Goal: Task Accomplishment & Management: Manage account settings

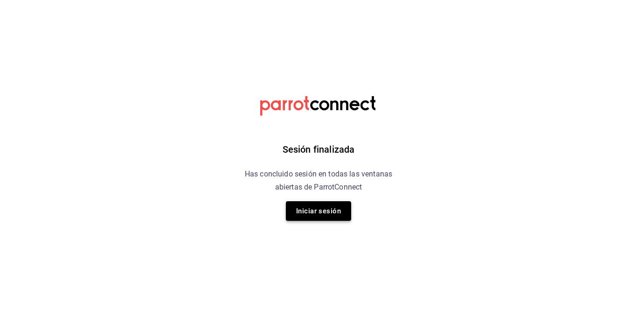
click at [306, 206] on button "Iniciar sesión" at bounding box center [318, 211] width 65 height 20
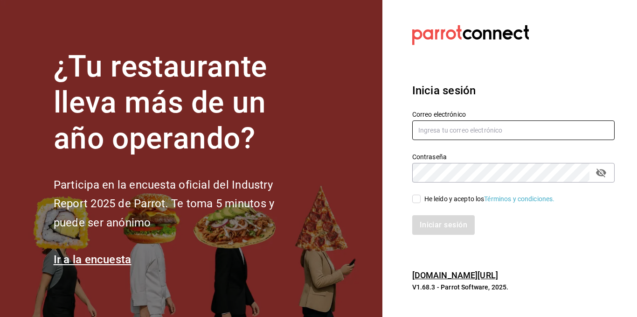
type input "administracion@restaurantelatino.com"
click at [440, 200] on div "He leído y acepto los Términos y condiciones." at bounding box center [489, 199] width 131 height 10
click at [420, 200] on input "He leído y acepto los Términos y condiciones." at bounding box center [416, 198] width 8 height 8
checkbox input "true"
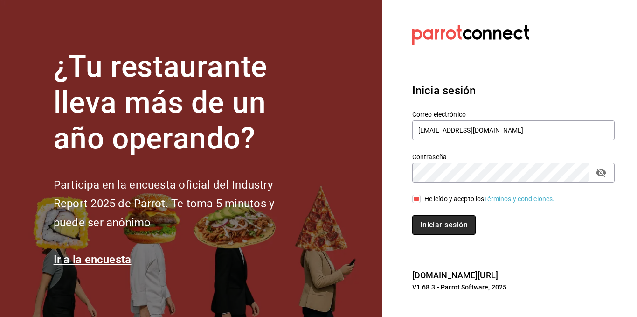
click at [436, 221] on button "Iniciar sesión" at bounding box center [443, 225] width 63 height 20
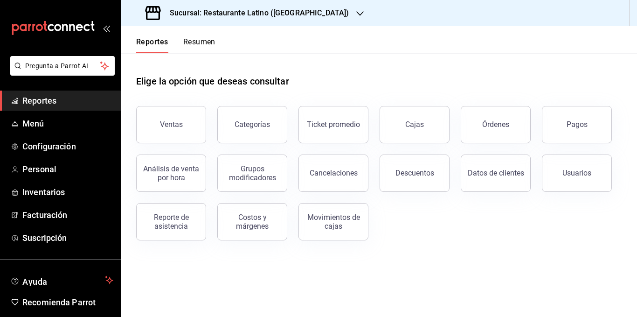
click at [194, 43] on button "Resumen" at bounding box center [199, 45] width 32 height 16
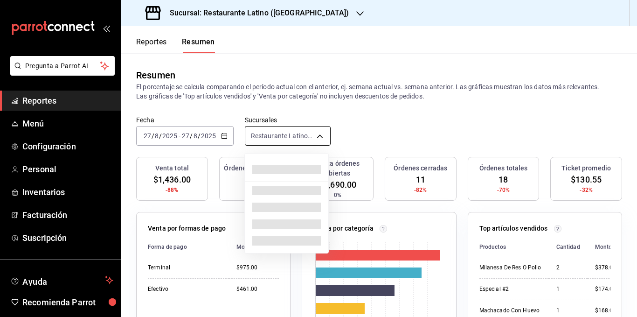
click at [299, 138] on body "Pregunta a Parrot AI Reportes Menú Configuración Personal Inventarios Facturaci…" at bounding box center [318, 158] width 637 height 317
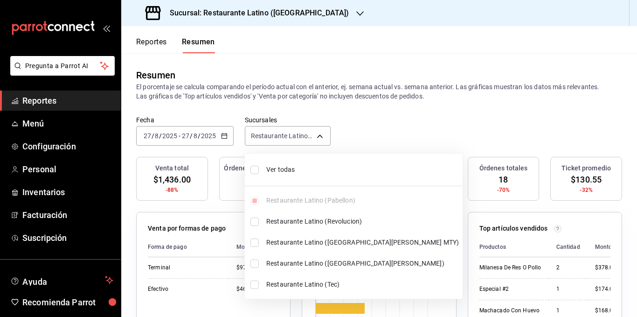
click at [295, 166] on span "Ver todas" at bounding box center [362, 170] width 193 height 10
type input "[object Object],[object Object],[object Object],[object Object],[object Object]"
checkbox input "true"
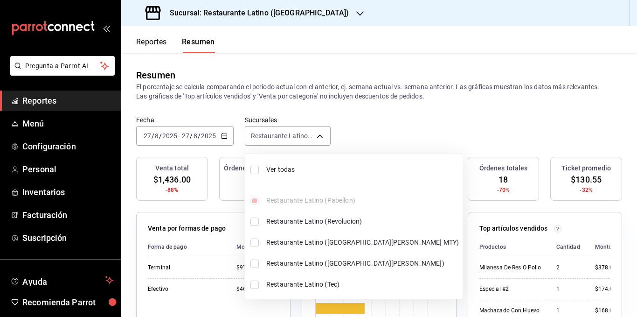
checkbox input "true"
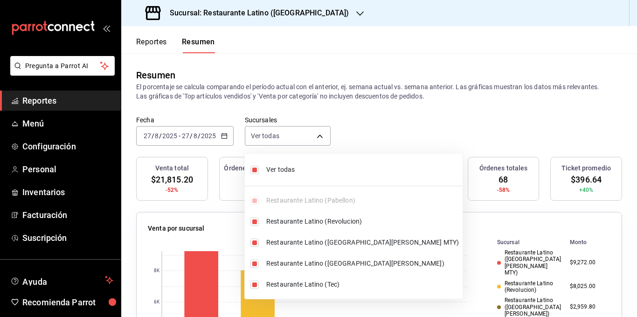
click at [301, 96] on div at bounding box center [318, 158] width 637 height 317
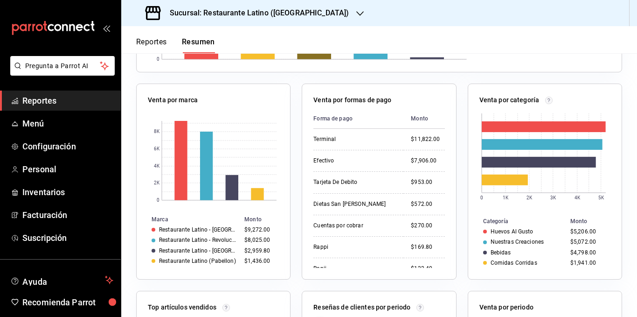
scroll to position [420, 0]
